Goal: Task Accomplishment & Management: Manage account settings

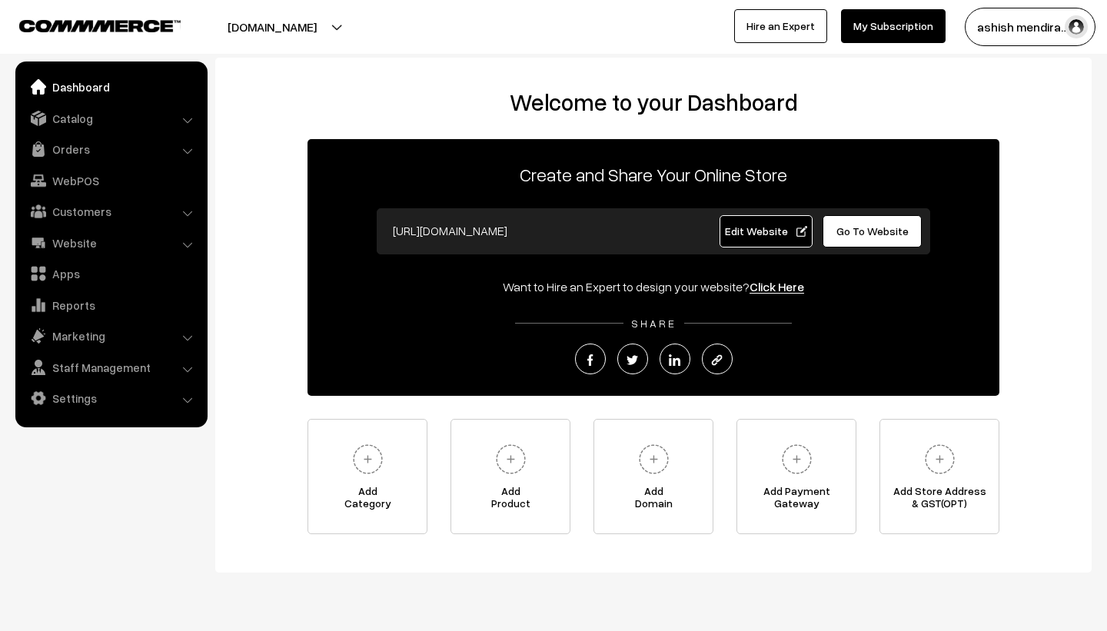
click at [759, 234] on span "Edit Website" at bounding box center [766, 231] width 82 height 13
click at [132, 411] on link "Settings" at bounding box center [110, 398] width 183 height 28
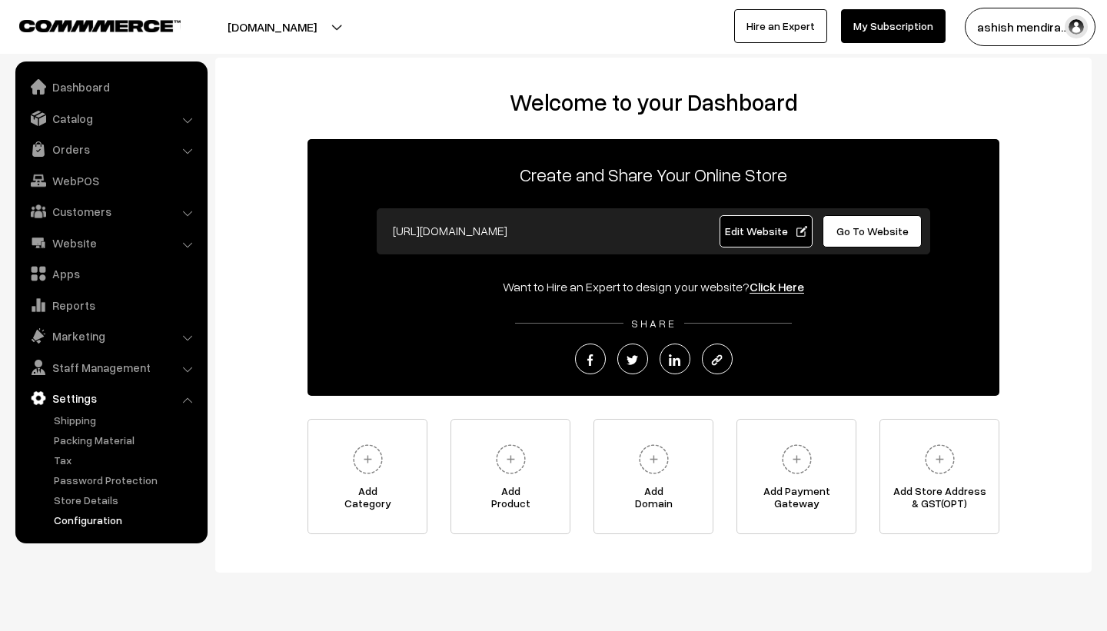
click at [114, 519] on link "Configuration" at bounding box center [126, 520] width 152 height 16
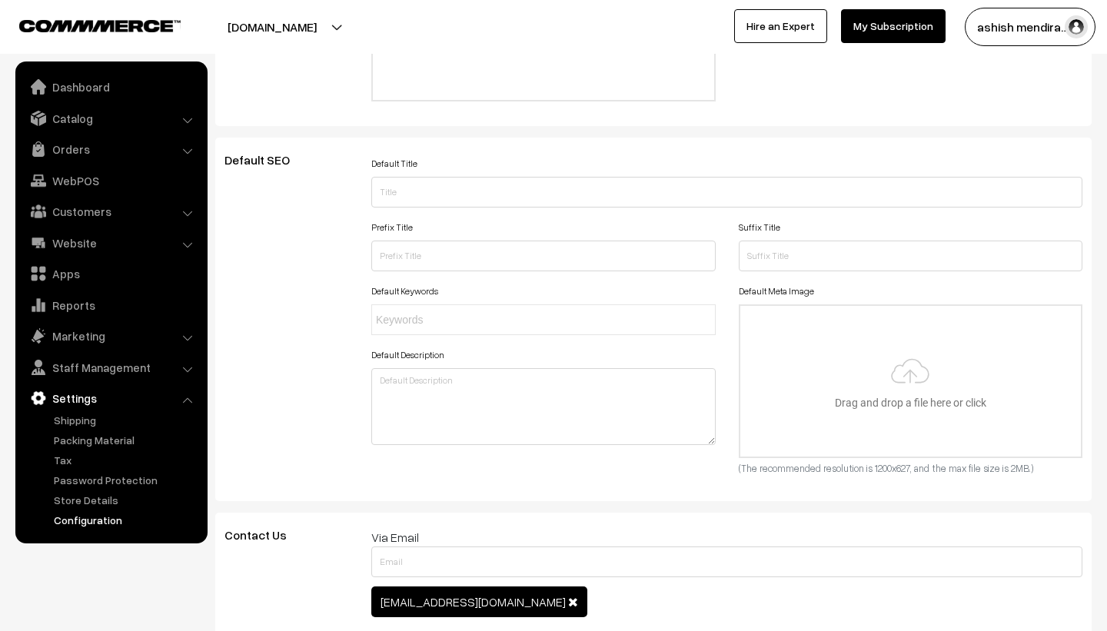
scroll to position [400, 0]
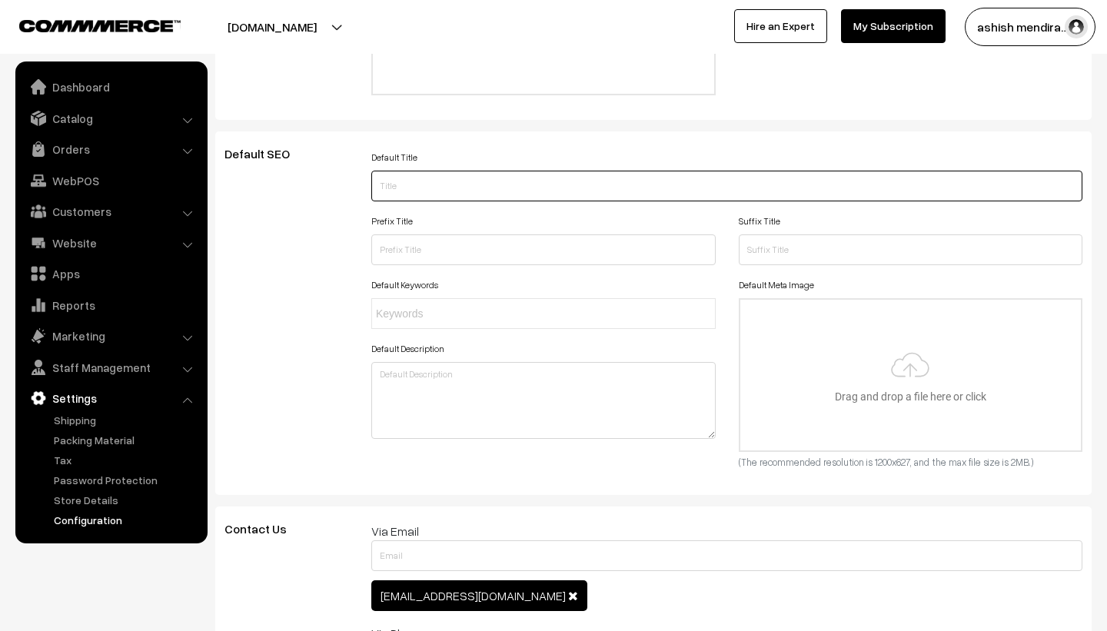
click at [514, 201] on input "text" at bounding box center [726, 186] width 711 height 31
type input "c"
type input "CAKEAPP"
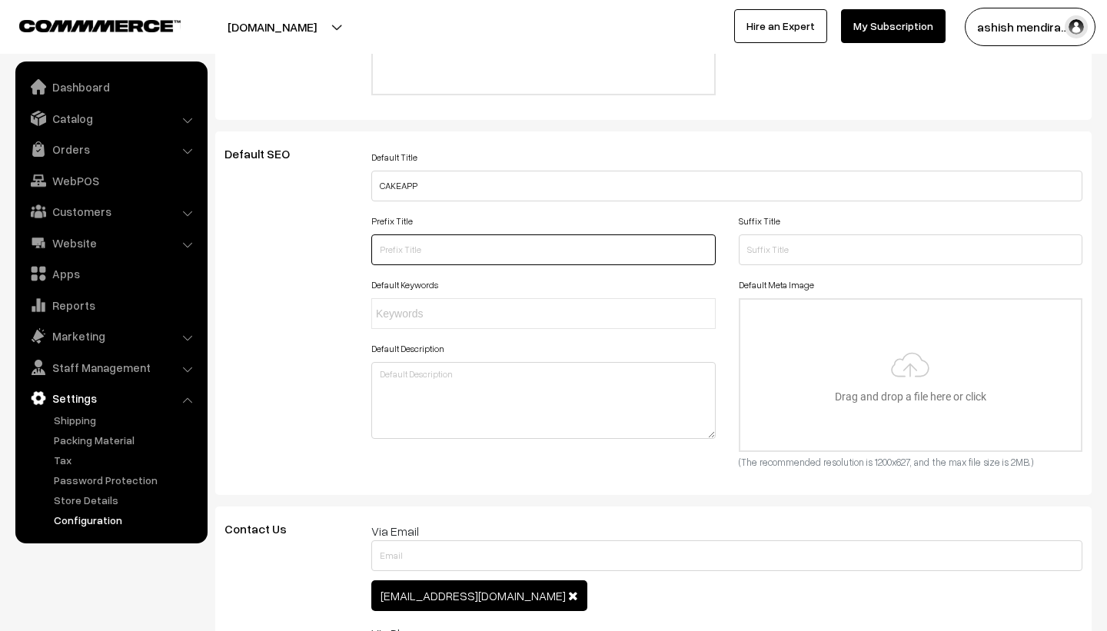
click at [438, 265] on input "text" at bounding box center [543, 250] width 344 height 31
click at [446, 322] on input "text" at bounding box center [443, 314] width 135 height 16
type input "C"
type input "BIRTHDAY CAKE"
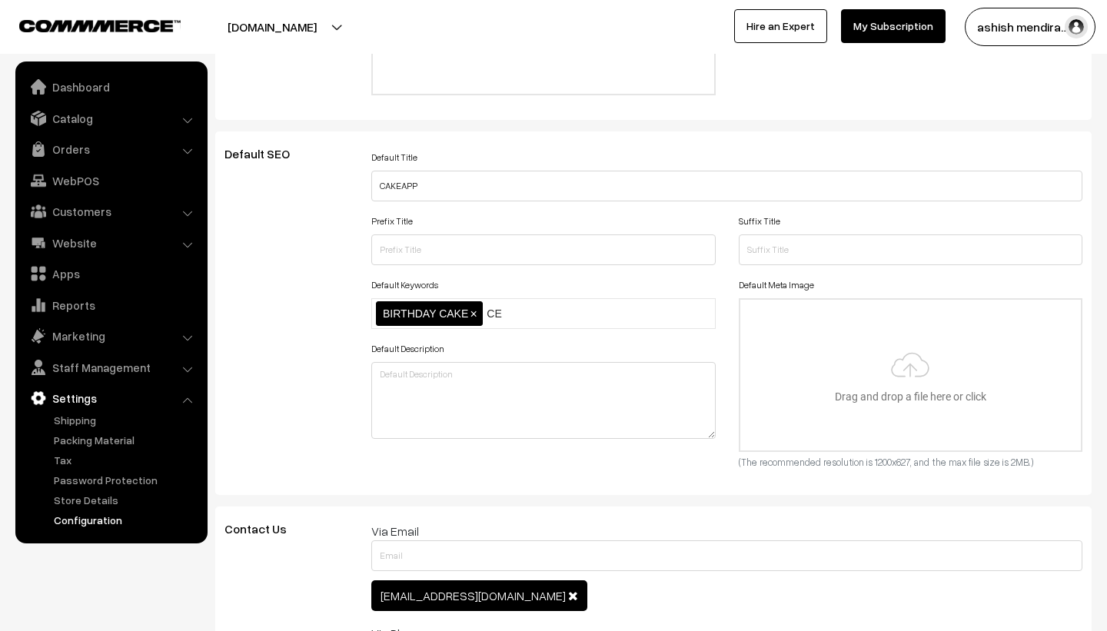
type input "C"
click at [132, 584] on nav "Dashboard Catalog" at bounding box center [104, 377] width 208 height 631
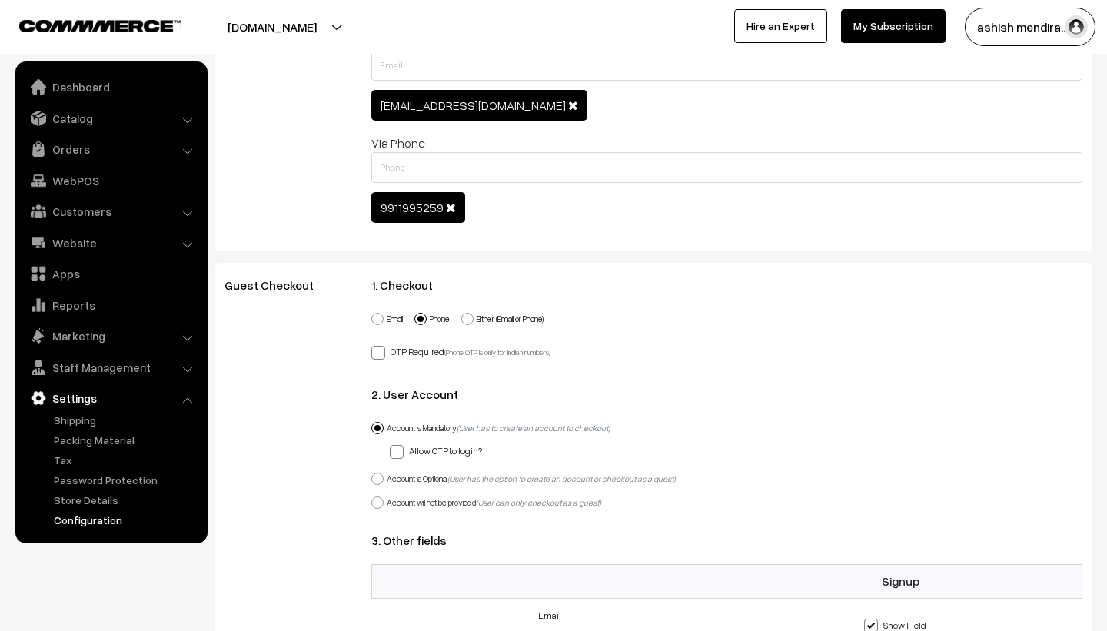
scroll to position [953, 0]
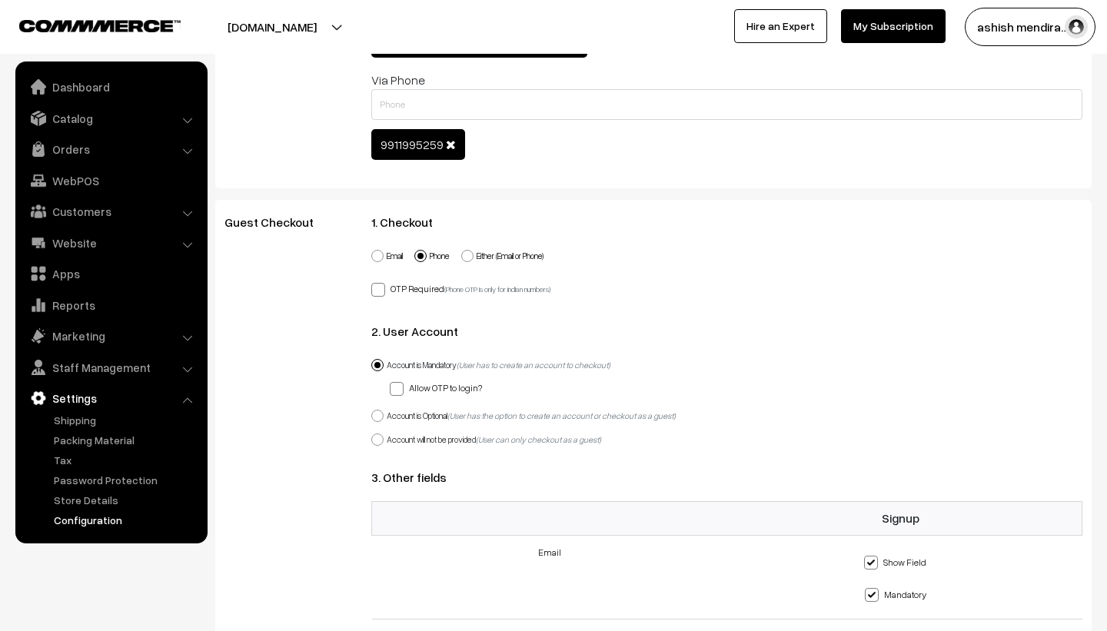
click at [274, 32] on button "[DOMAIN_NAME]" at bounding box center [272, 27] width 197 height 38
click at [78, 85] on link "Dashboard" at bounding box center [110, 87] width 183 height 28
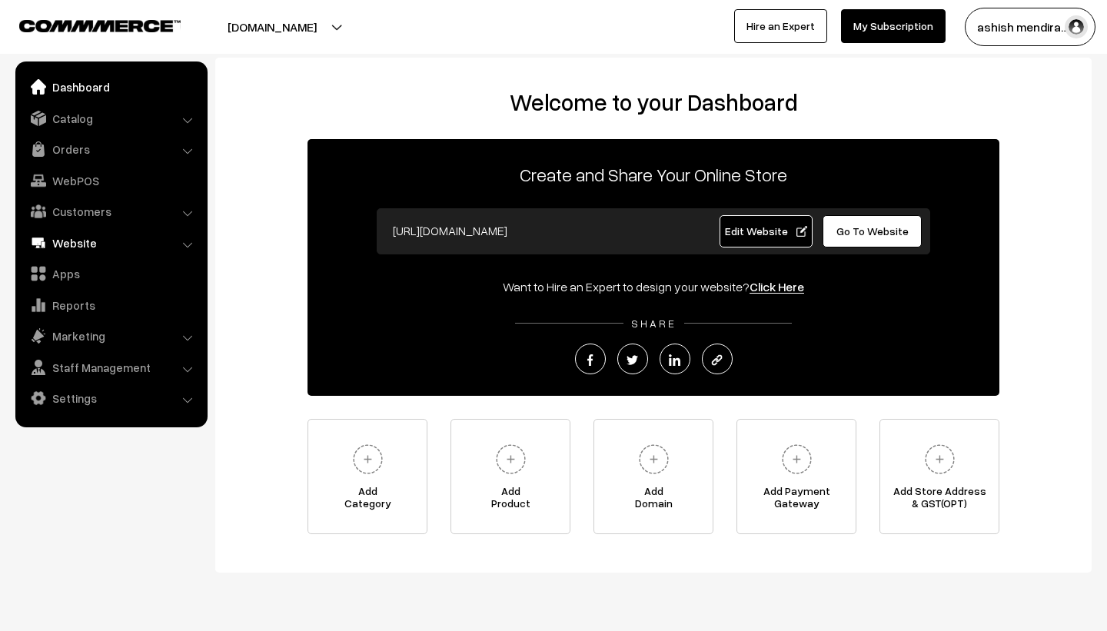
click at [75, 233] on link "Website" at bounding box center [110, 243] width 183 height 28
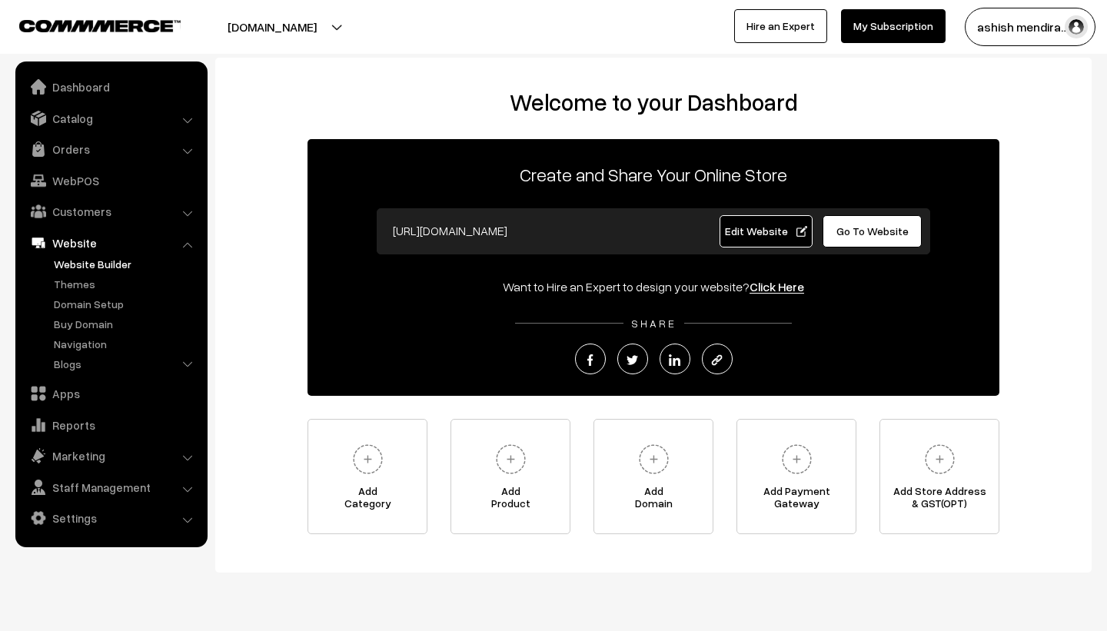
click at [84, 262] on link "Website Builder" at bounding box center [126, 264] width 152 height 16
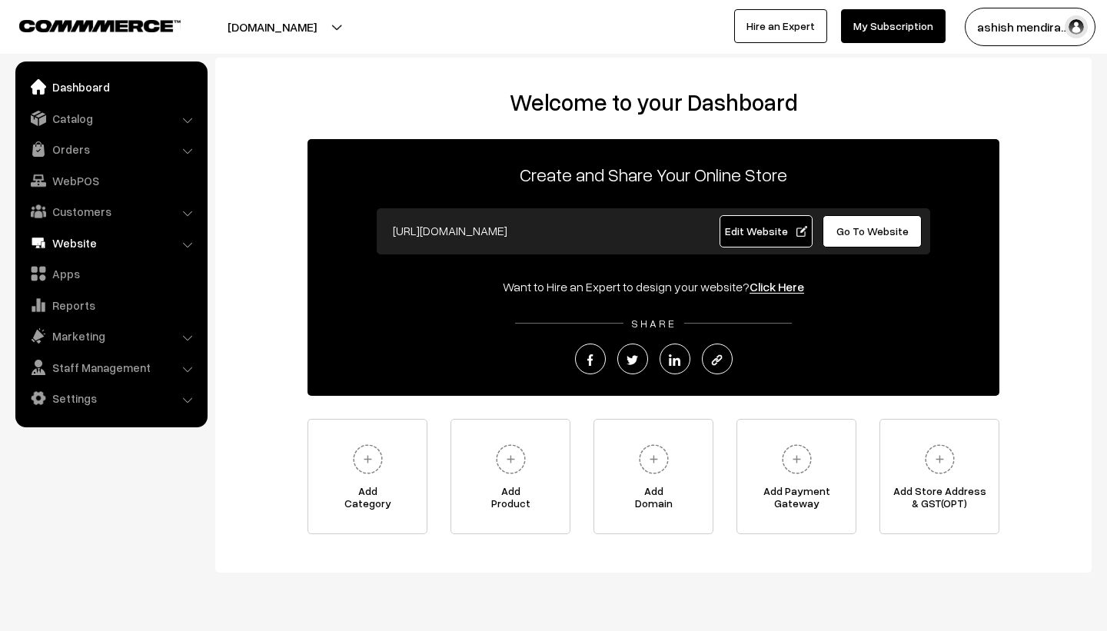
click at [85, 240] on link "Website" at bounding box center [110, 243] width 183 height 28
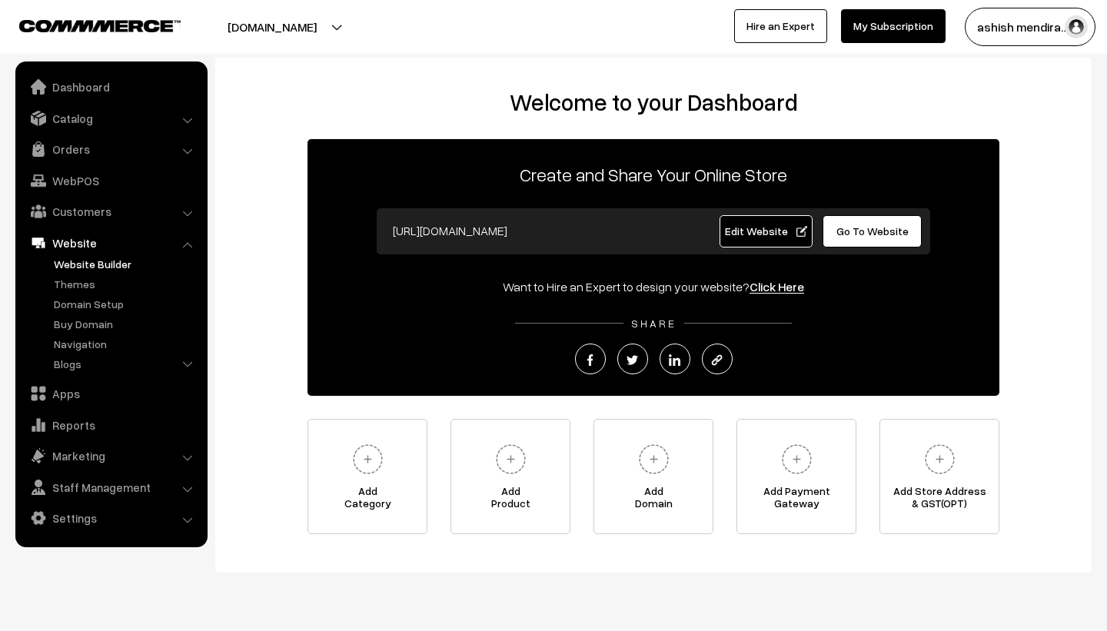
click at [87, 265] on link "Website Builder" at bounding box center [126, 264] width 152 height 16
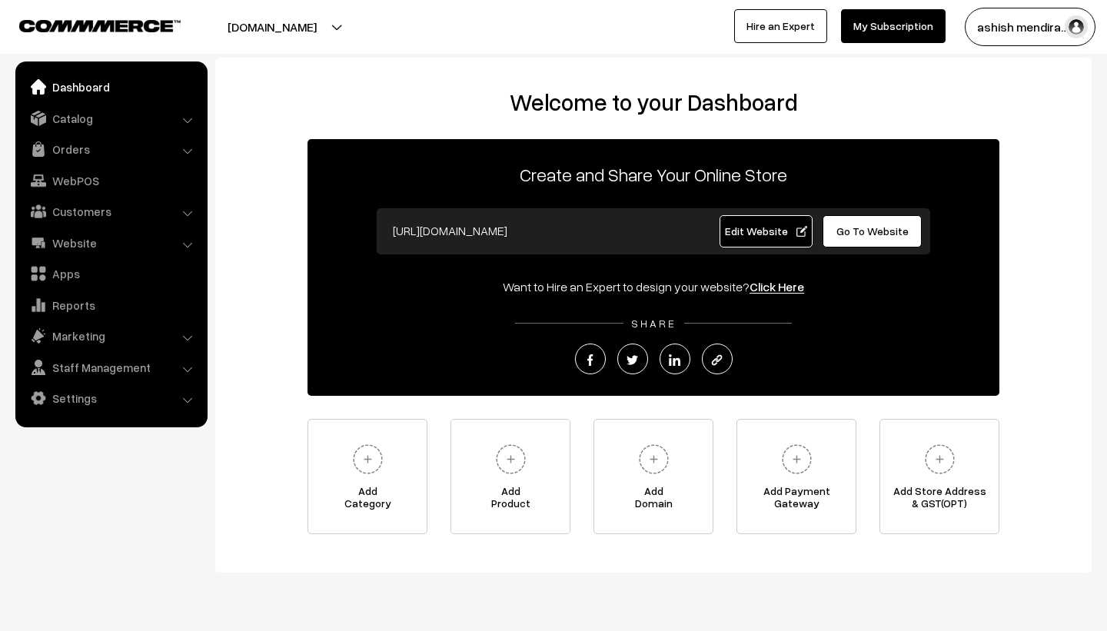
click at [105, 83] on link "Dashboard" at bounding box center [110, 87] width 183 height 28
click at [752, 233] on span "Edit Website" at bounding box center [766, 231] width 82 height 13
